Goal: Information Seeking & Learning: Learn about a topic

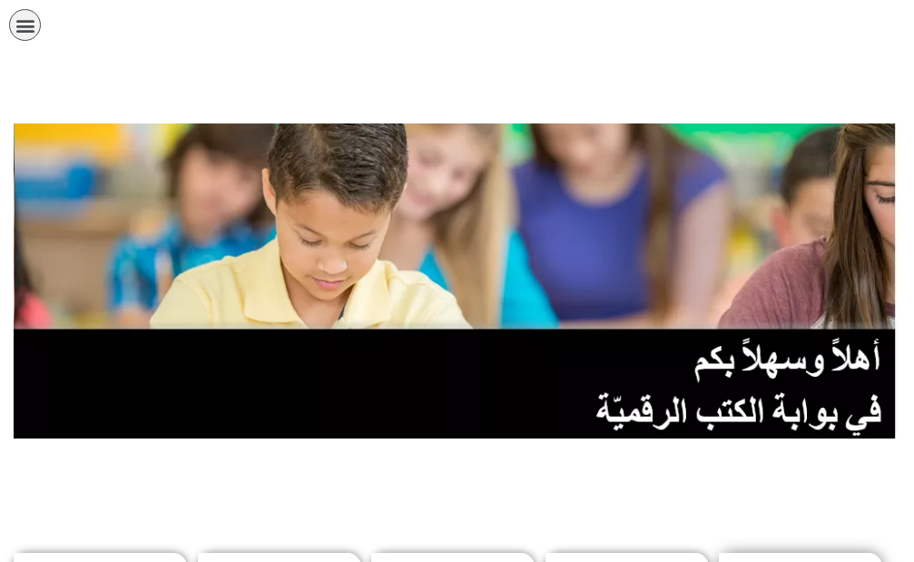
scroll to position [272, 0]
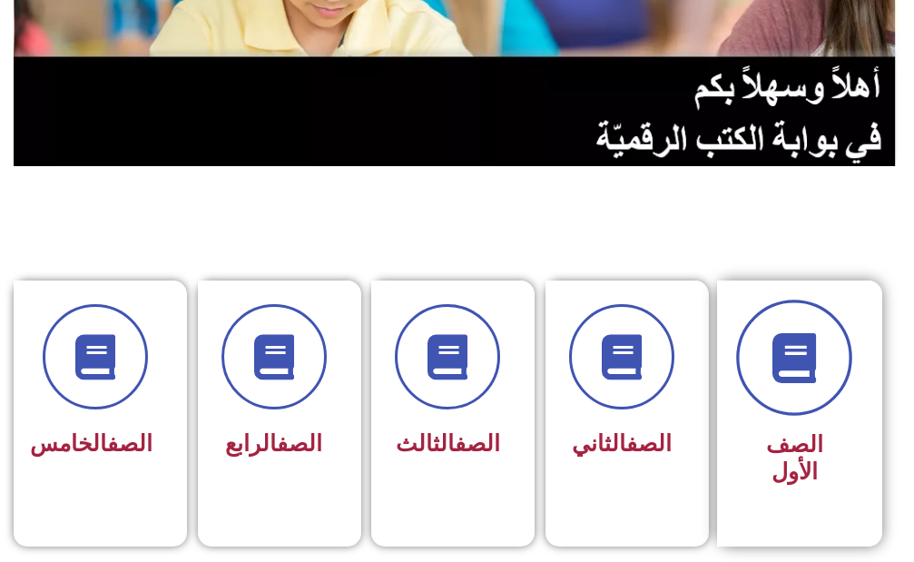
click at [787, 359] on icon at bounding box center [794, 357] width 50 height 50
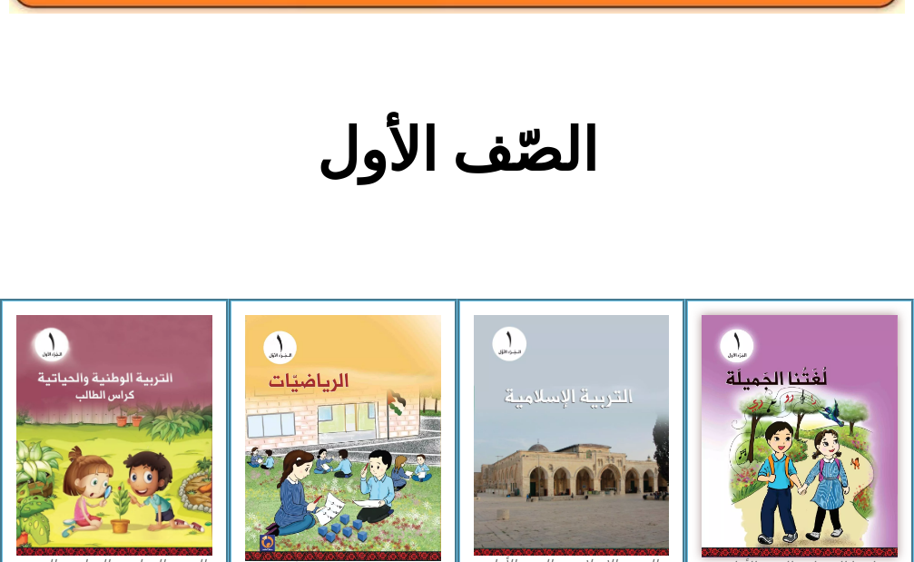
scroll to position [363, 0]
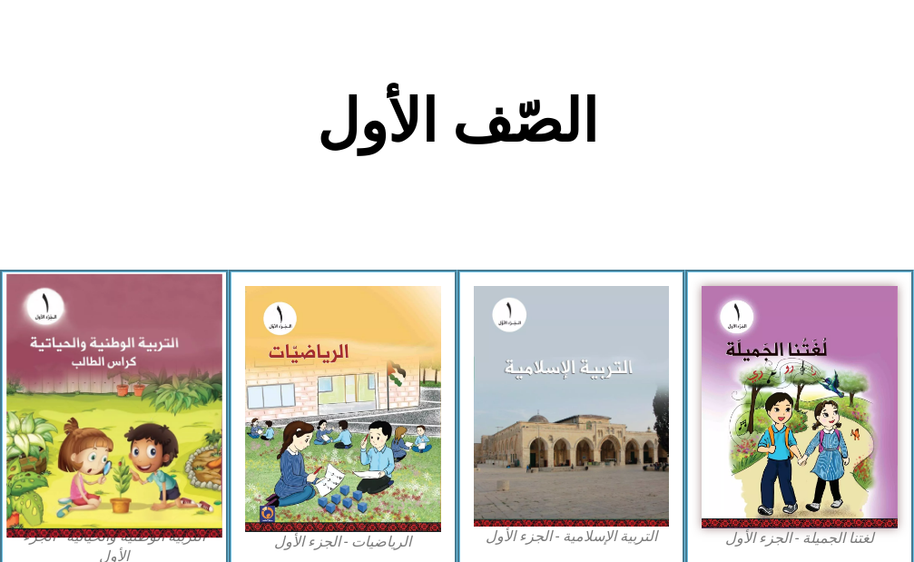
click at [81, 416] on img at bounding box center [113, 406] width 215 height 264
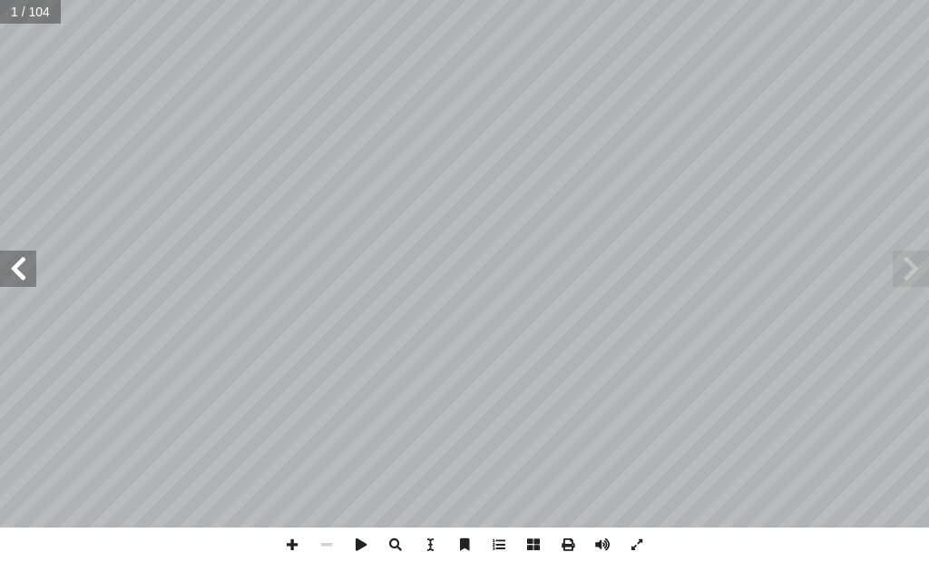
click at [15, 267] on span at bounding box center [18, 268] width 36 height 36
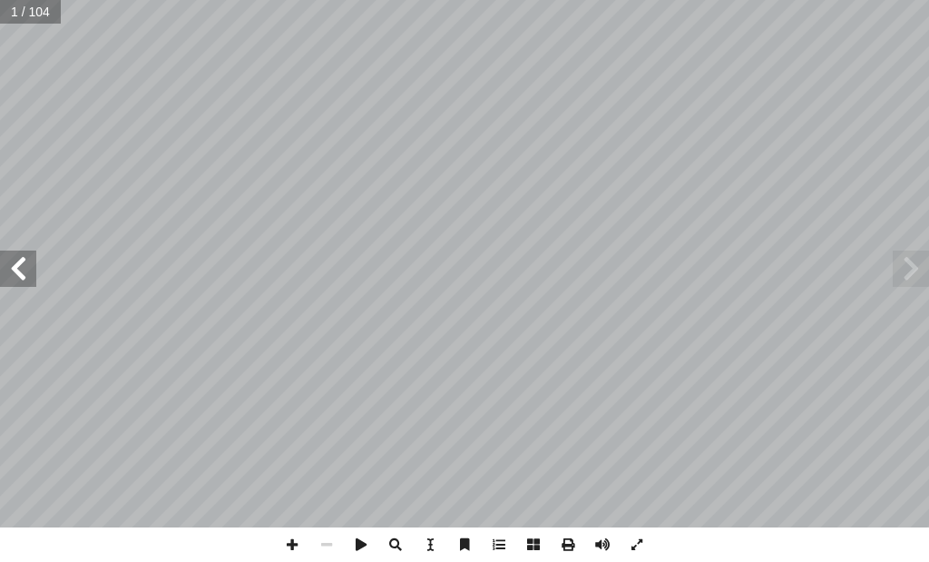
click at [15, 267] on span at bounding box center [18, 268] width 36 height 36
click at [288, 541] on span at bounding box center [292, 544] width 34 height 34
click at [25, 262] on span at bounding box center [18, 268] width 36 height 36
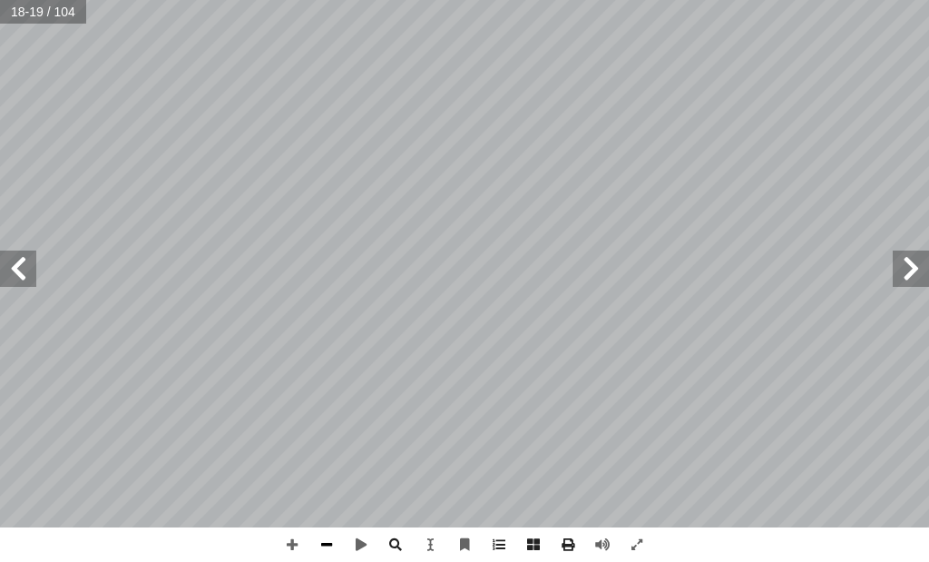
click at [327, 542] on span at bounding box center [326, 544] width 34 height 34
click at [294, 543] on span at bounding box center [292, 544] width 34 height 34
click at [24, 285] on span at bounding box center [18, 268] width 36 height 36
click at [285, 537] on span at bounding box center [292, 544] width 34 height 34
click at [328, 544] on span at bounding box center [326, 544] width 34 height 34
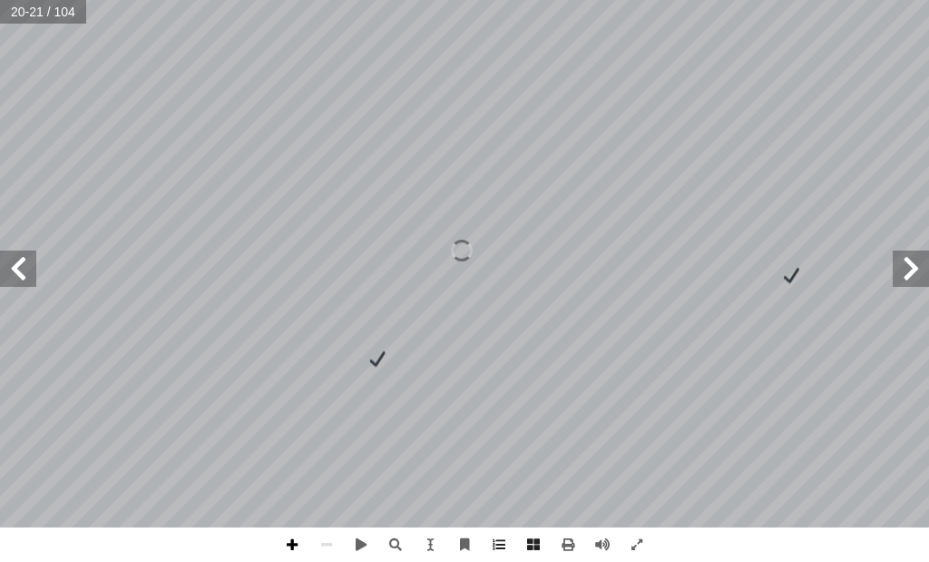
click at [291, 545] on span at bounding box center [292, 544] width 34 height 34
